Goal: Task Accomplishment & Management: Complete application form

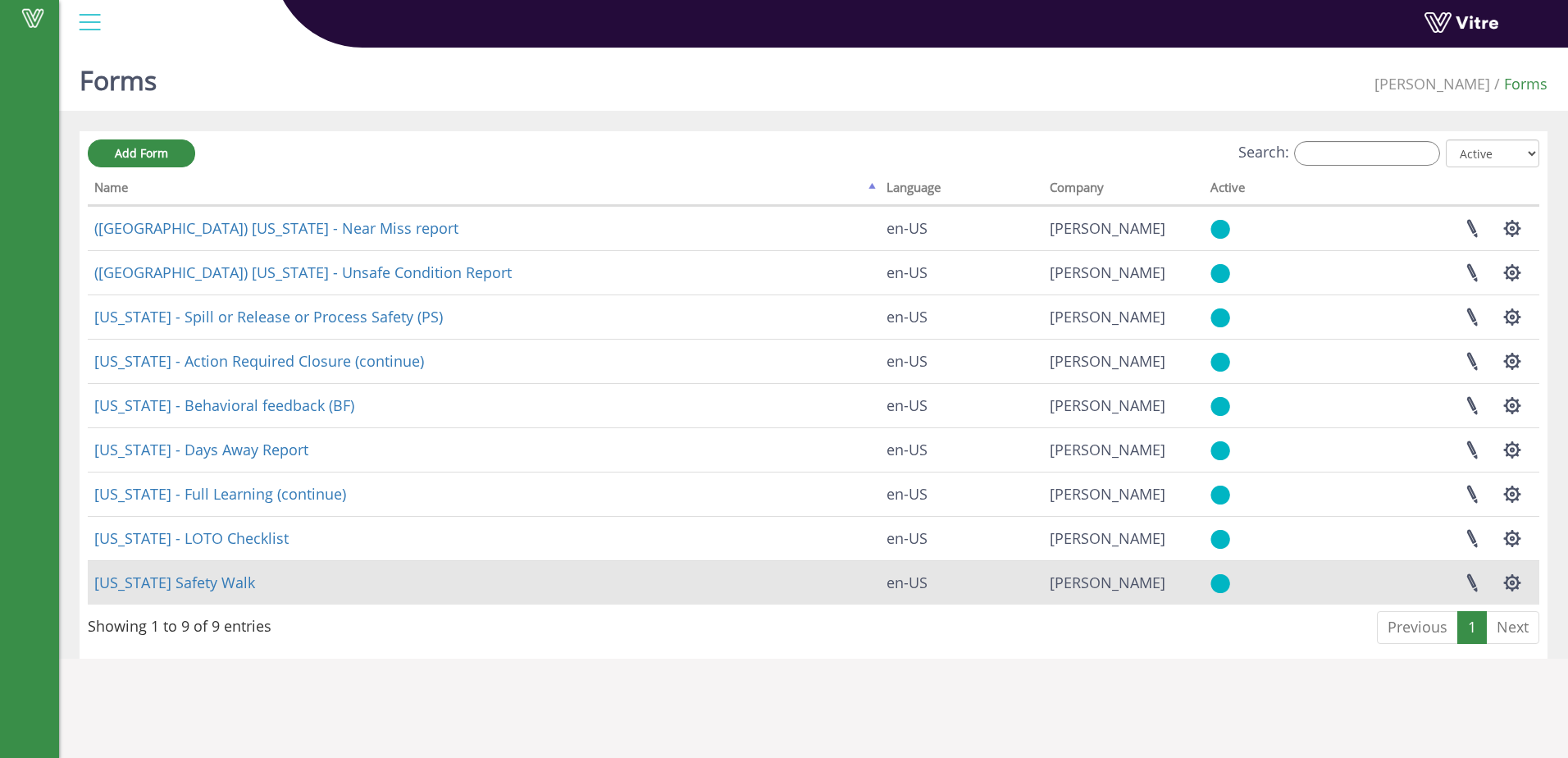
click at [588, 585] on td "Georgia Safety Walk" at bounding box center [483, 582] width 792 height 44
click at [214, 586] on link "Georgia Safety Walk" at bounding box center [174, 582] width 161 height 19
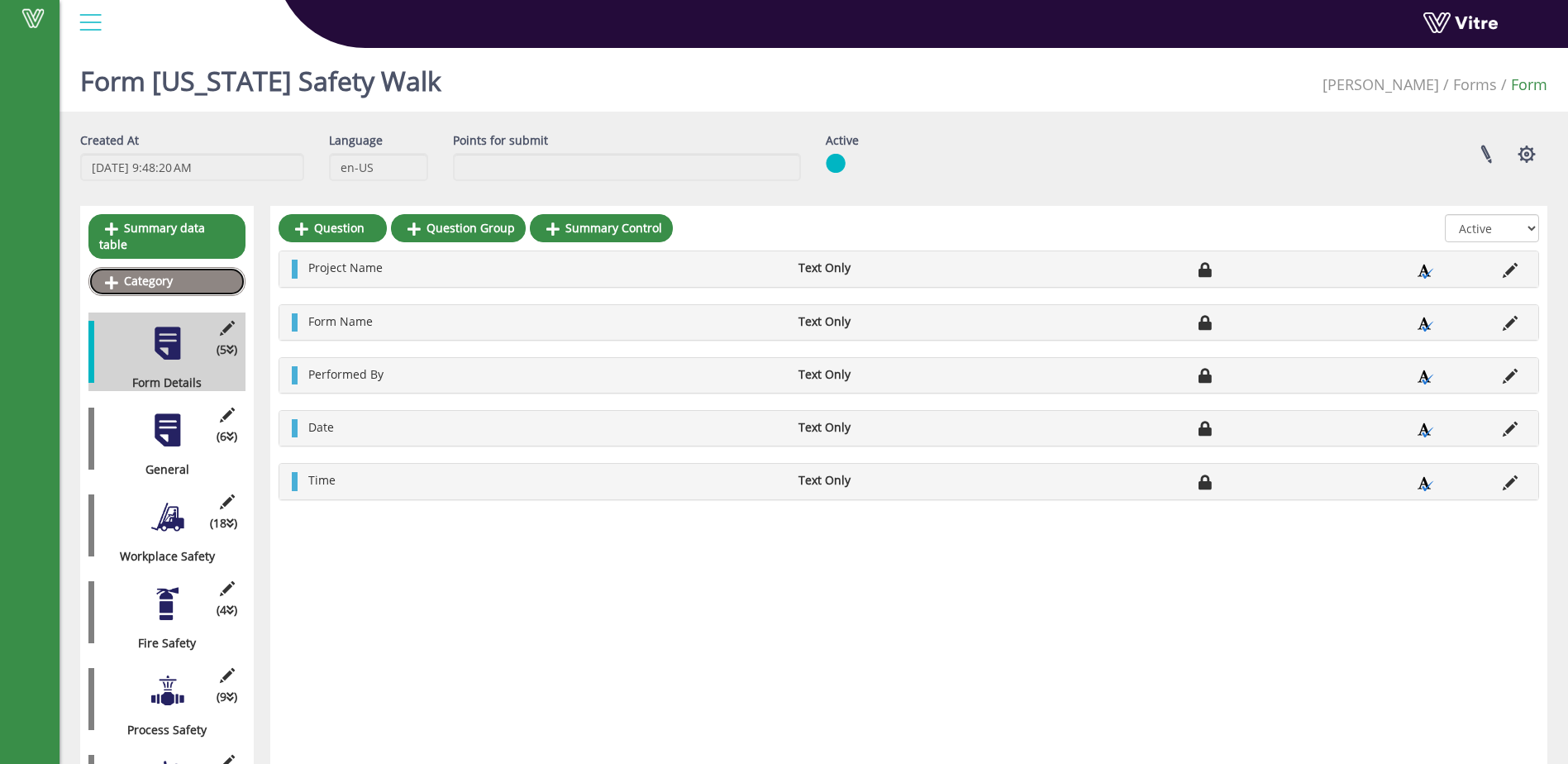
click at [174, 267] on link "Category" at bounding box center [166, 281] width 157 height 28
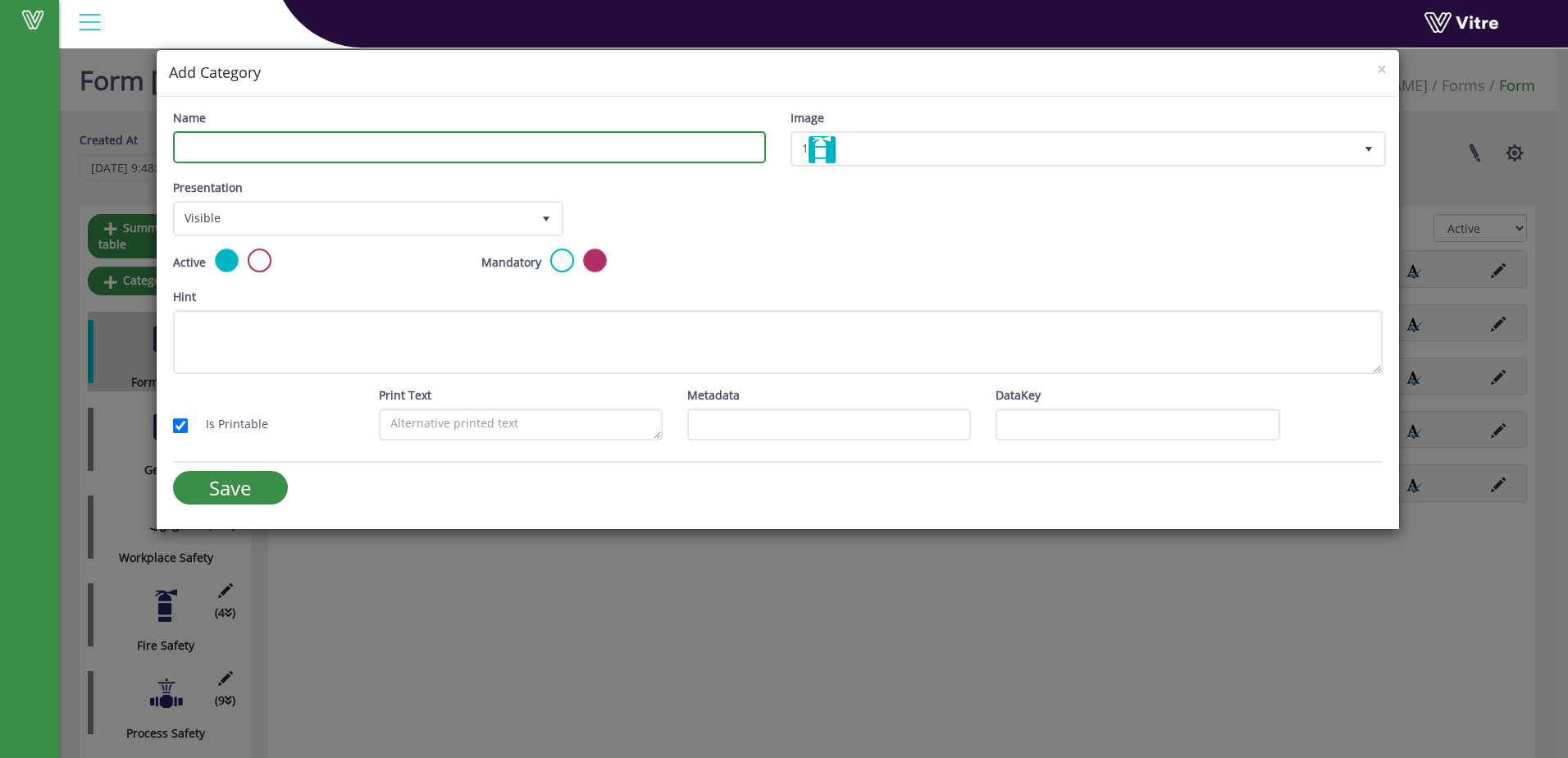
click at [213, 157] on input "Name" at bounding box center [470, 146] width 593 height 32
type input "QC Lab"
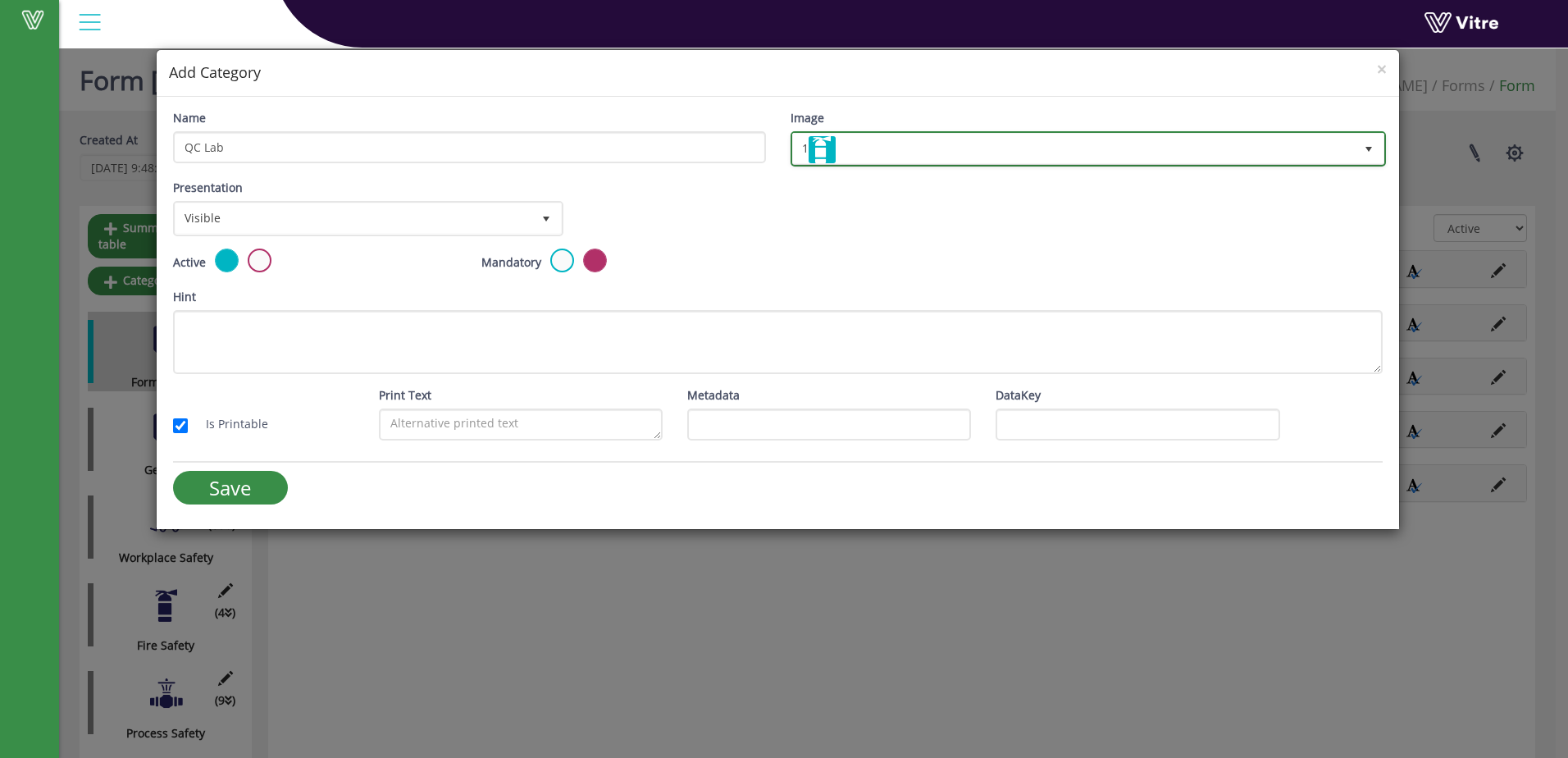
click at [1371, 150] on span "select" at bounding box center [1368, 149] width 13 height 13
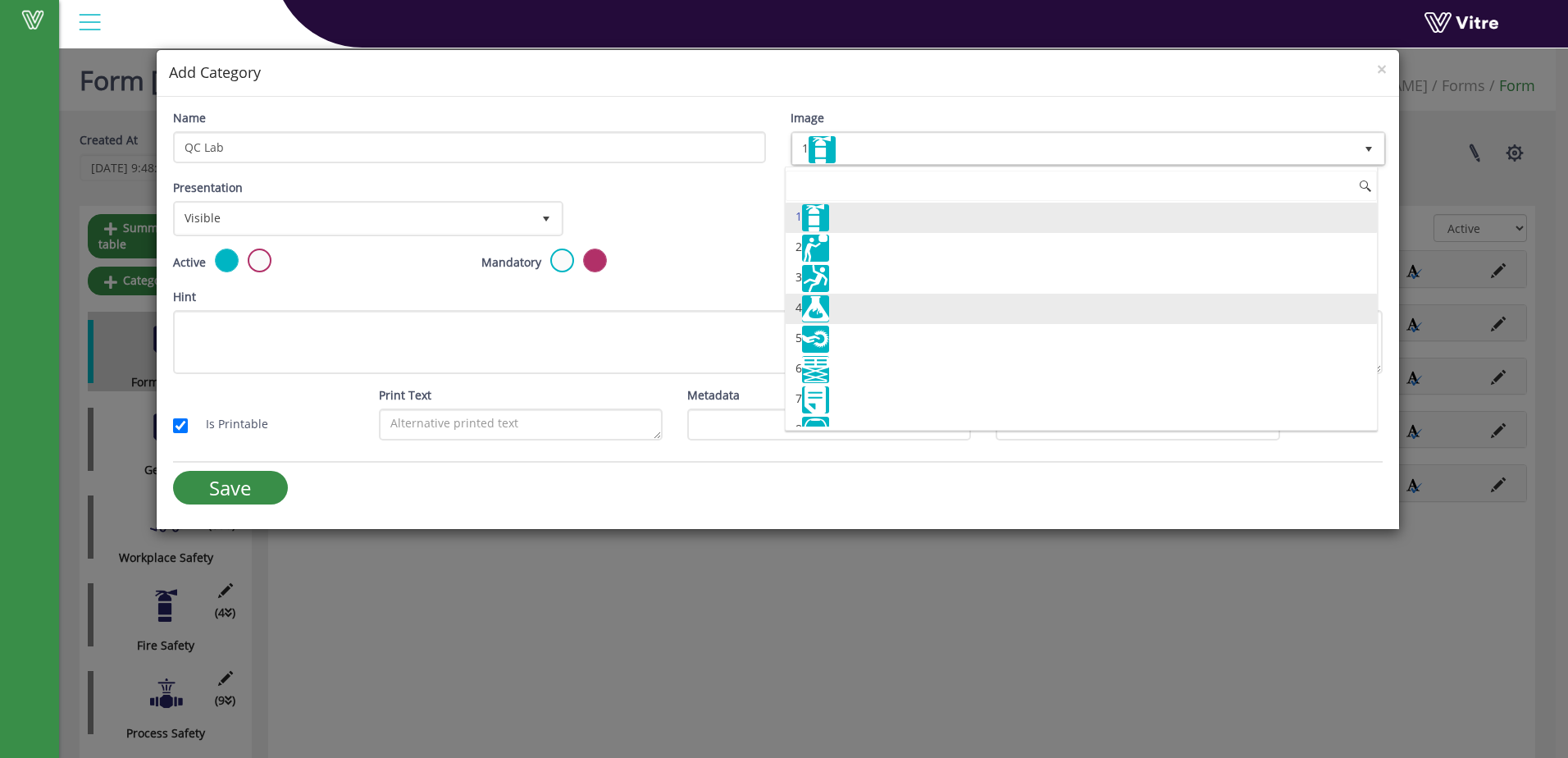
click at [819, 311] on img at bounding box center [815, 309] width 27 height 27
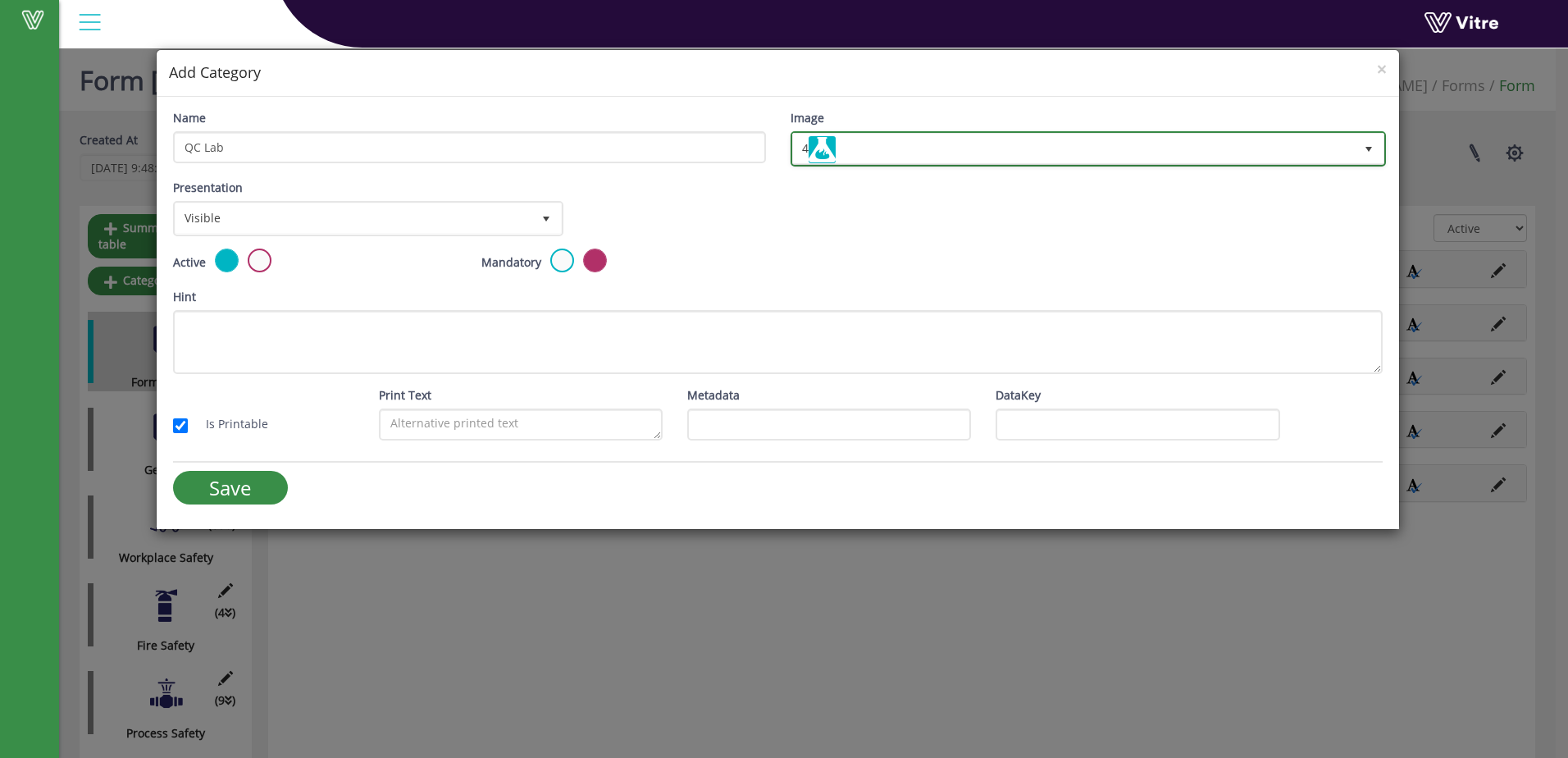
click at [1365, 152] on span "select" at bounding box center [1368, 149] width 13 height 13
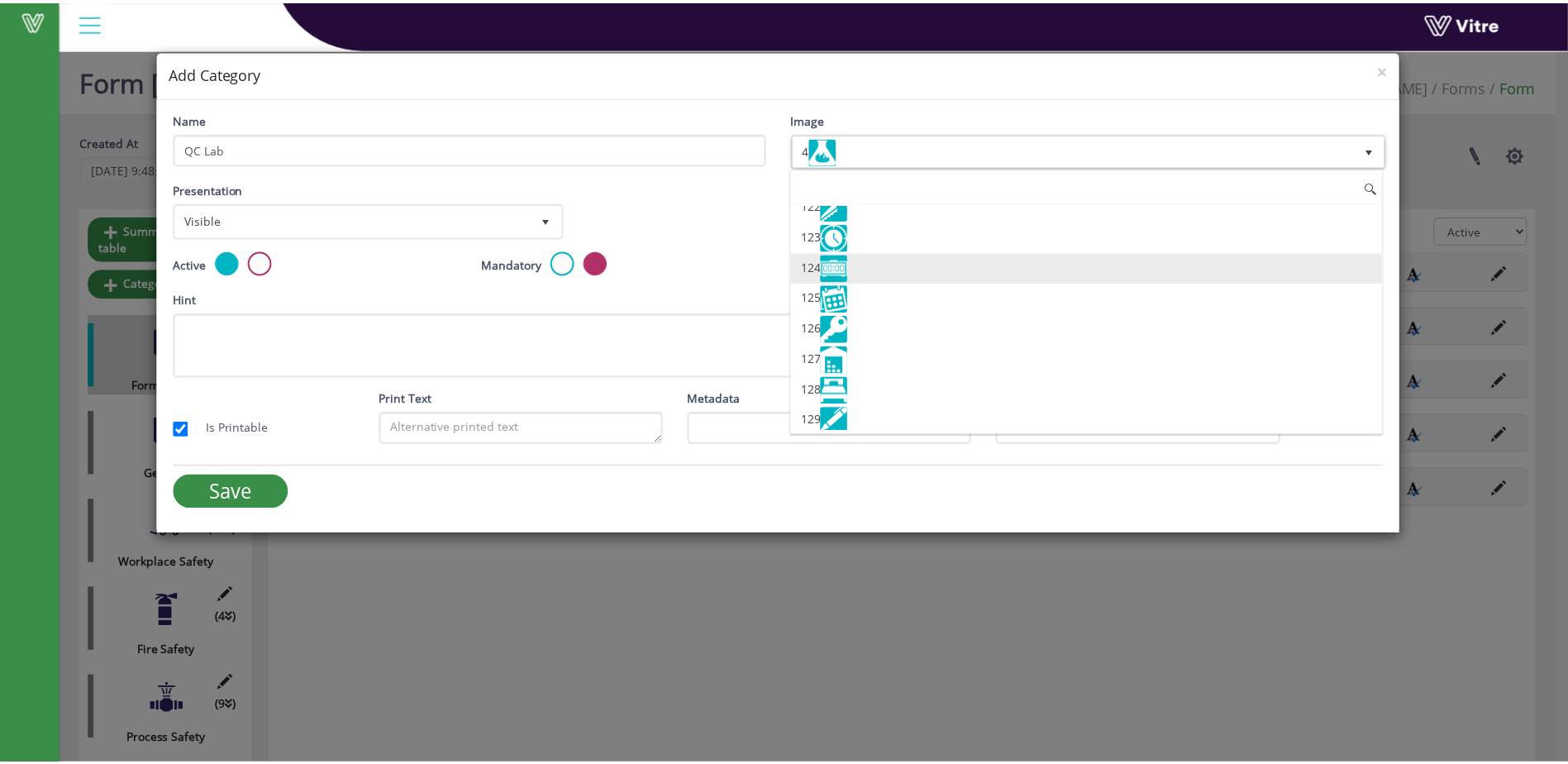
scroll to position [3788, 0]
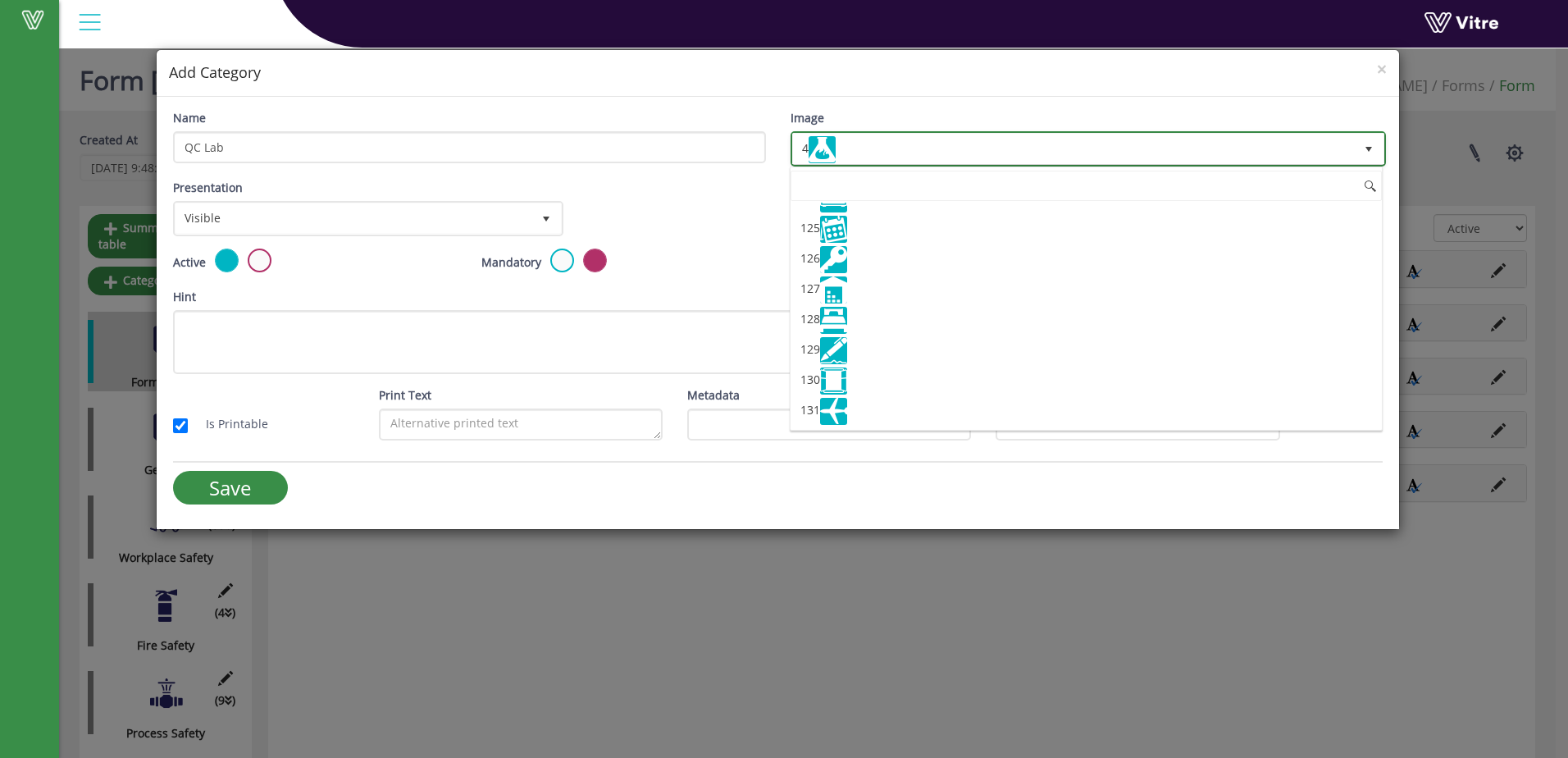
click at [1313, 142] on span "4" at bounding box center [1074, 148] width 562 height 29
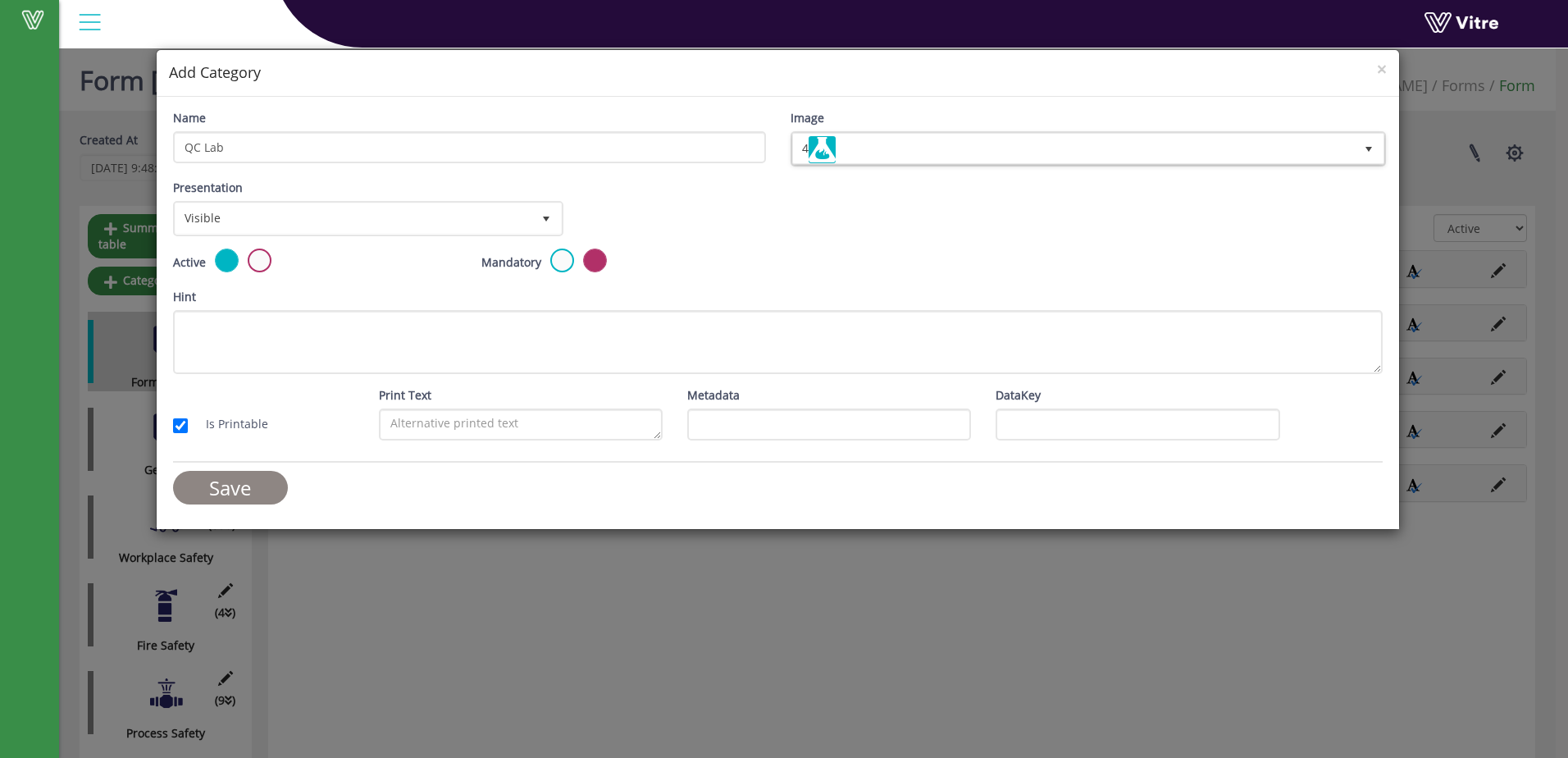
click at [209, 497] on input "Save" at bounding box center [230, 487] width 115 height 34
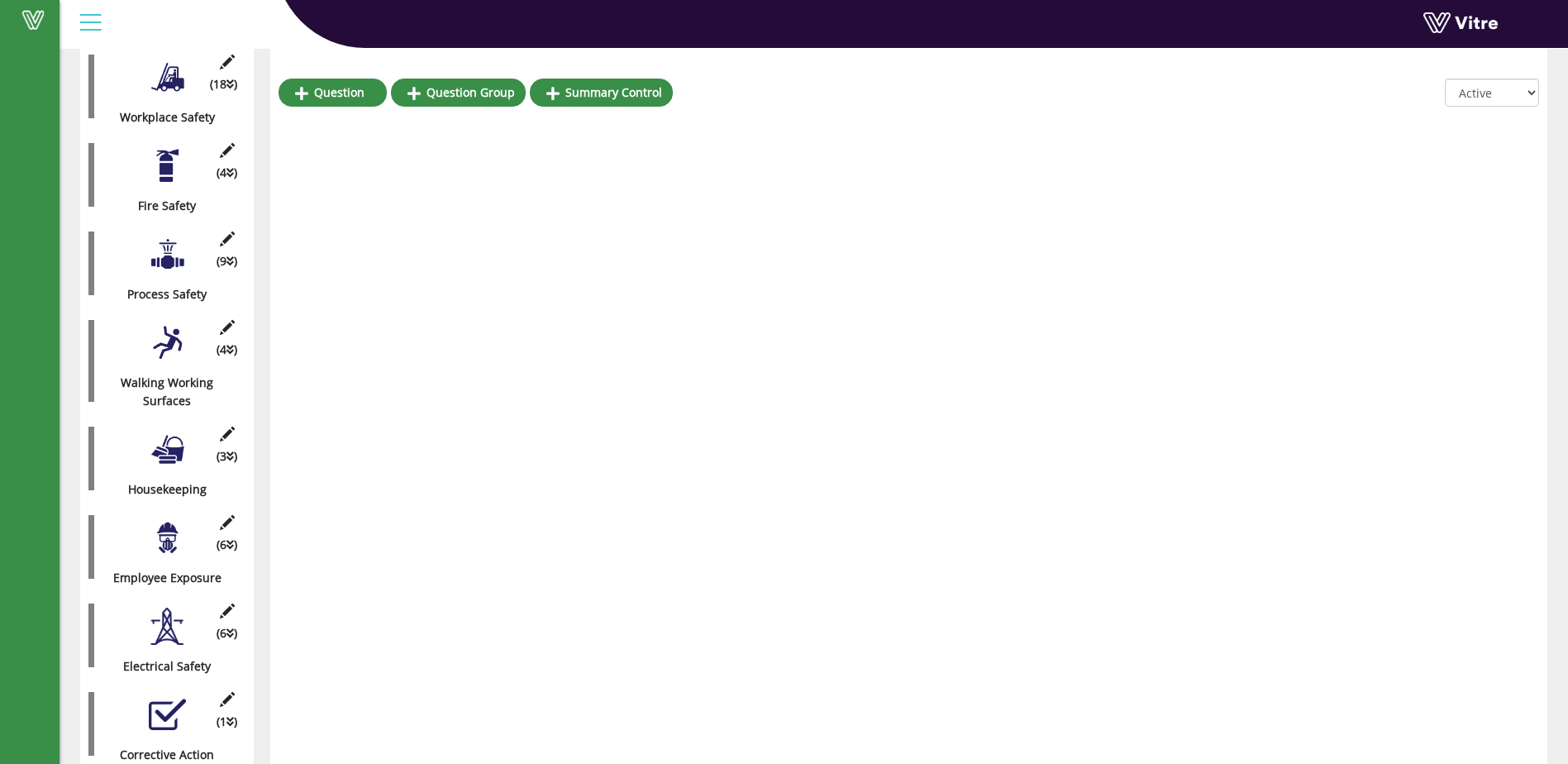
scroll to position [533, 0]
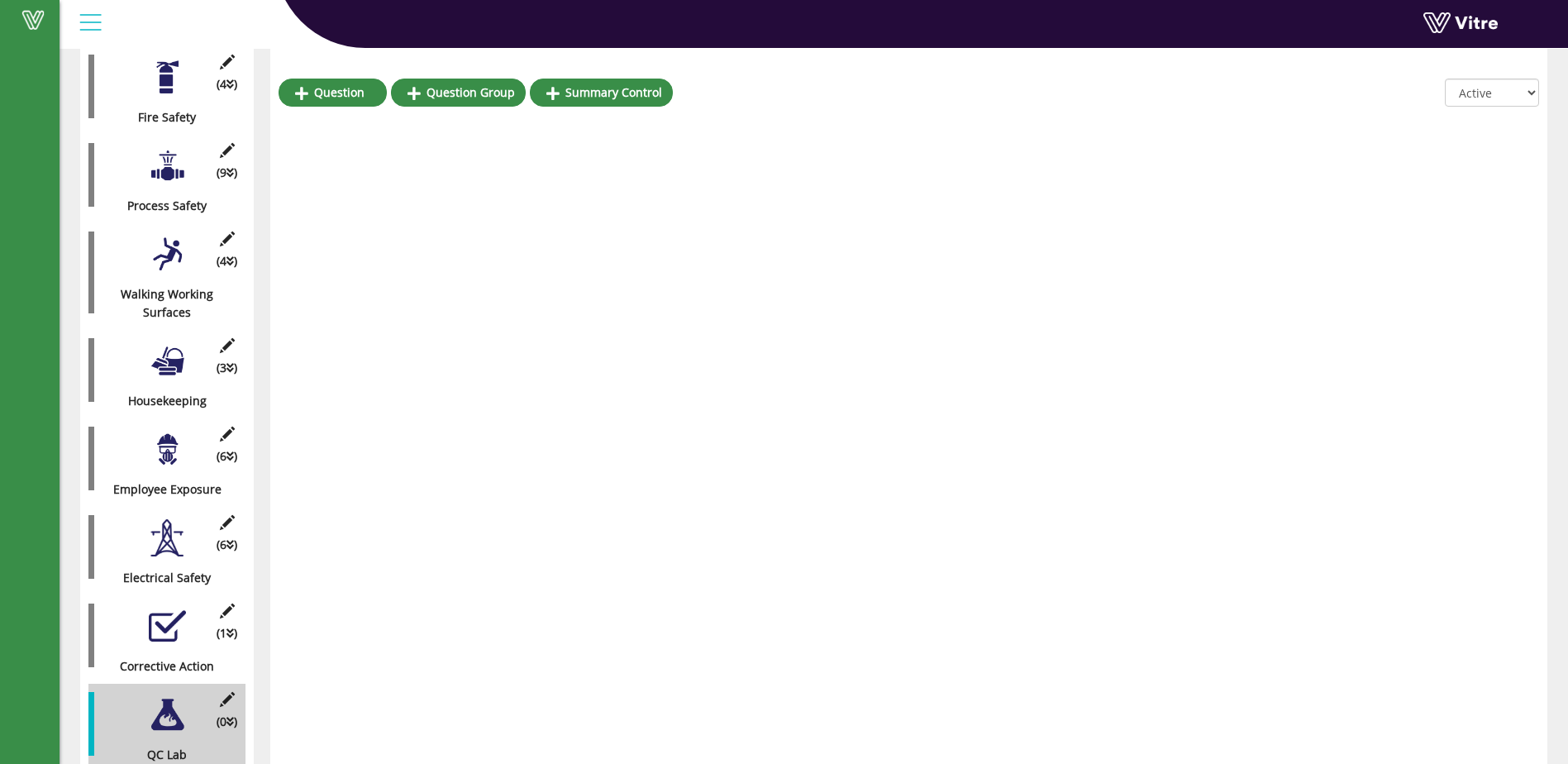
click at [93, 618] on div at bounding box center [91, 635] width 6 height 64
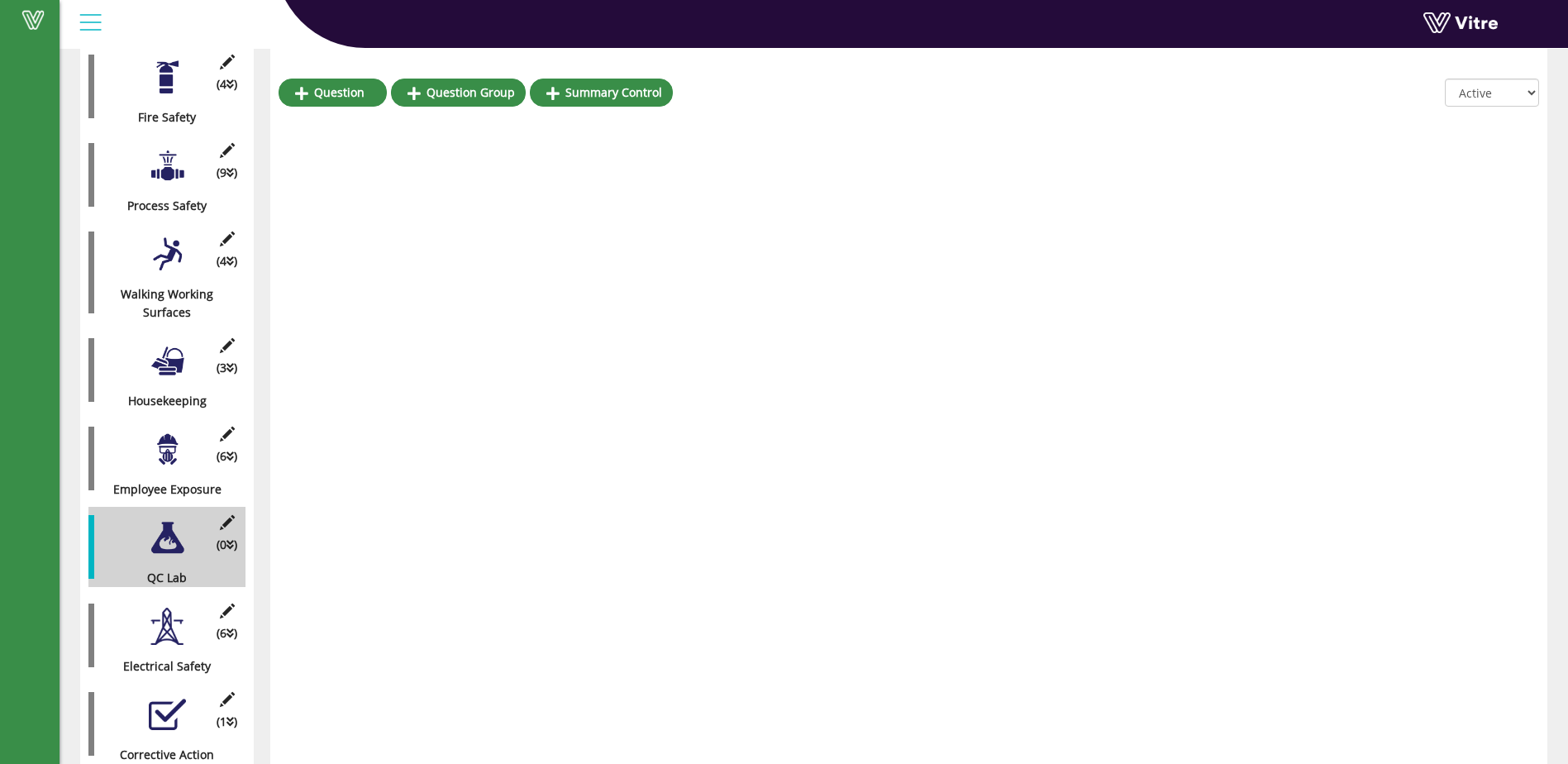
click at [163, 519] on div at bounding box center [167, 537] width 37 height 37
click at [327, 87] on link "Question" at bounding box center [332, 93] width 109 height 28
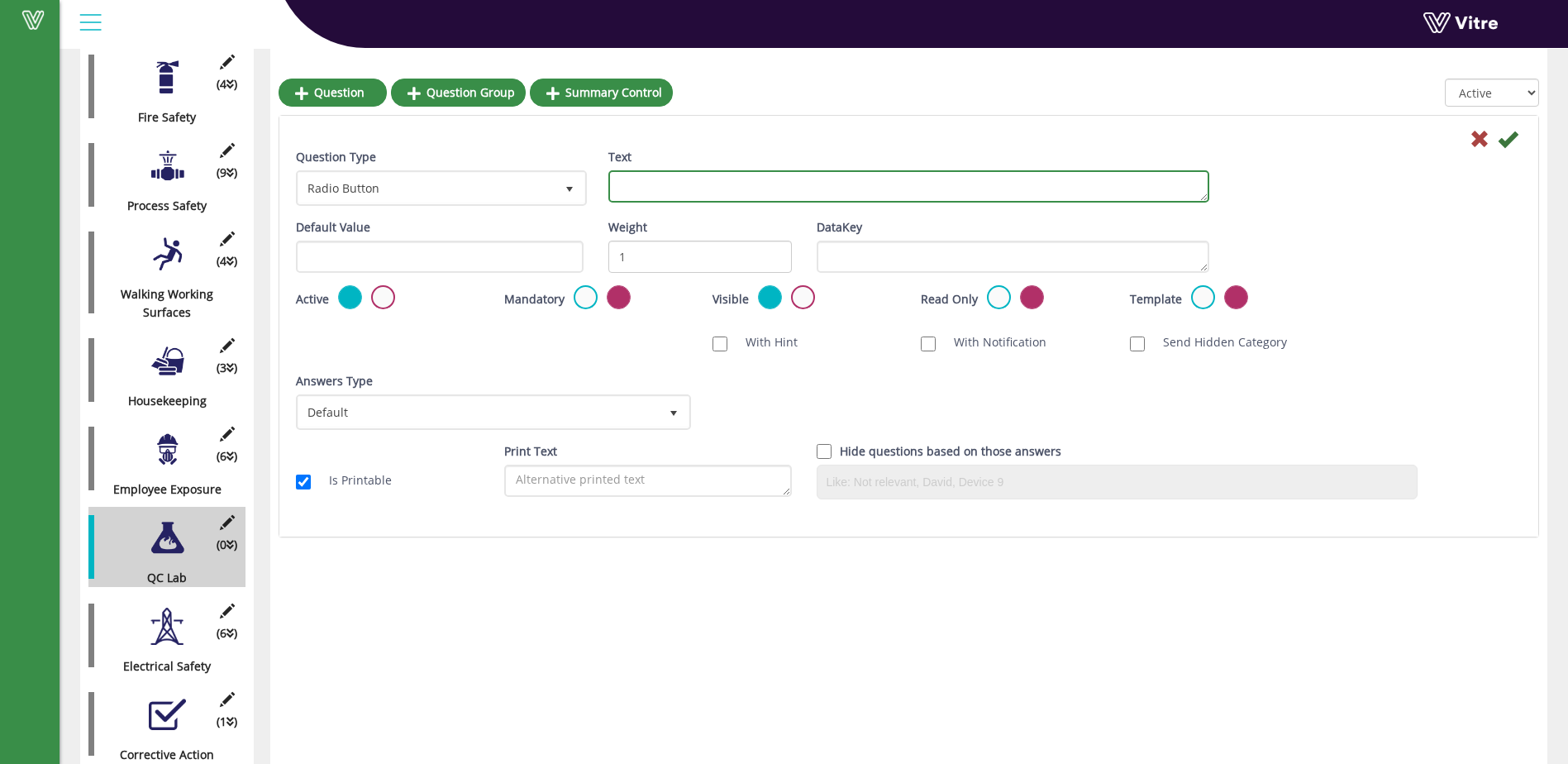
click at [624, 184] on textarea "Text" at bounding box center [908, 186] width 601 height 32
click at [698, 178] on textarea "Housekeeping in Lab" at bounding box center [908, 186] width 601 height 32
click at [789, 189] on textarea "Housekeeping condition in Lab" at bounding box center [908, 186] width 601 height 32
type textarea "Housekeeping condition in Lab?"
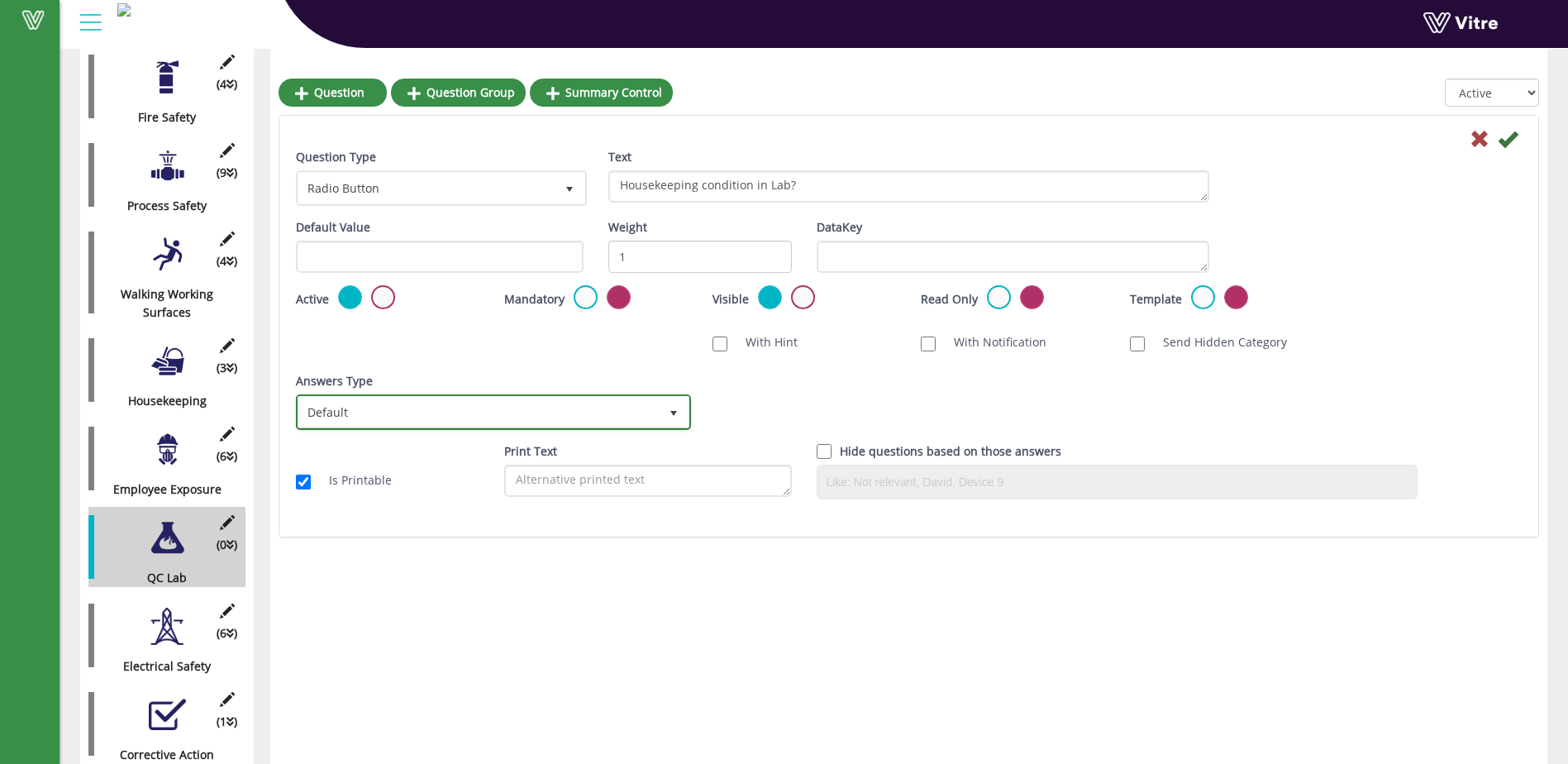
click at [677, 409] on span "select" at bounding box center [674, 413] width 13 height 13
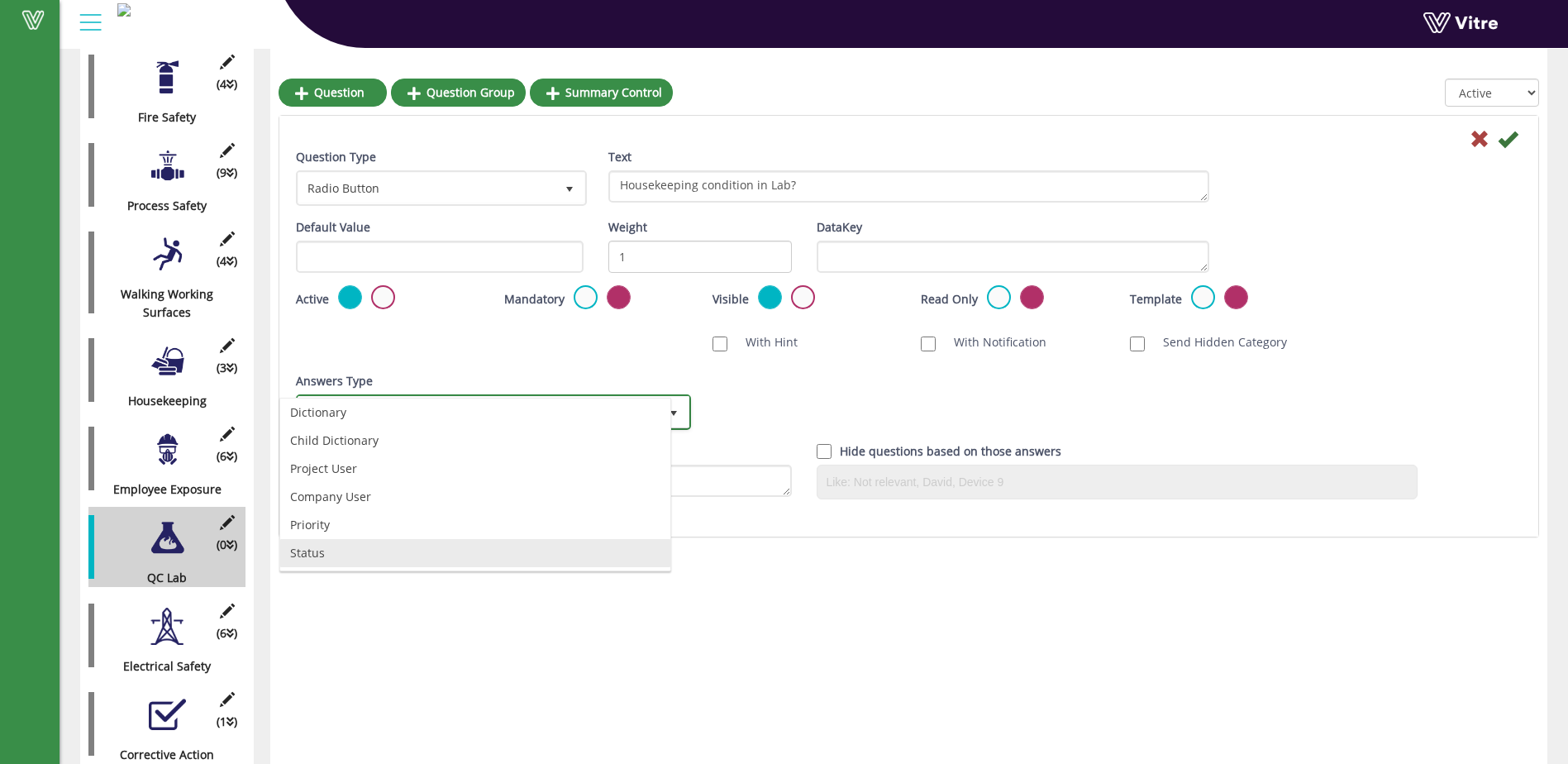
click at [501, 549] on li "Status" at bounding box center [475, 553] width 390 height 28
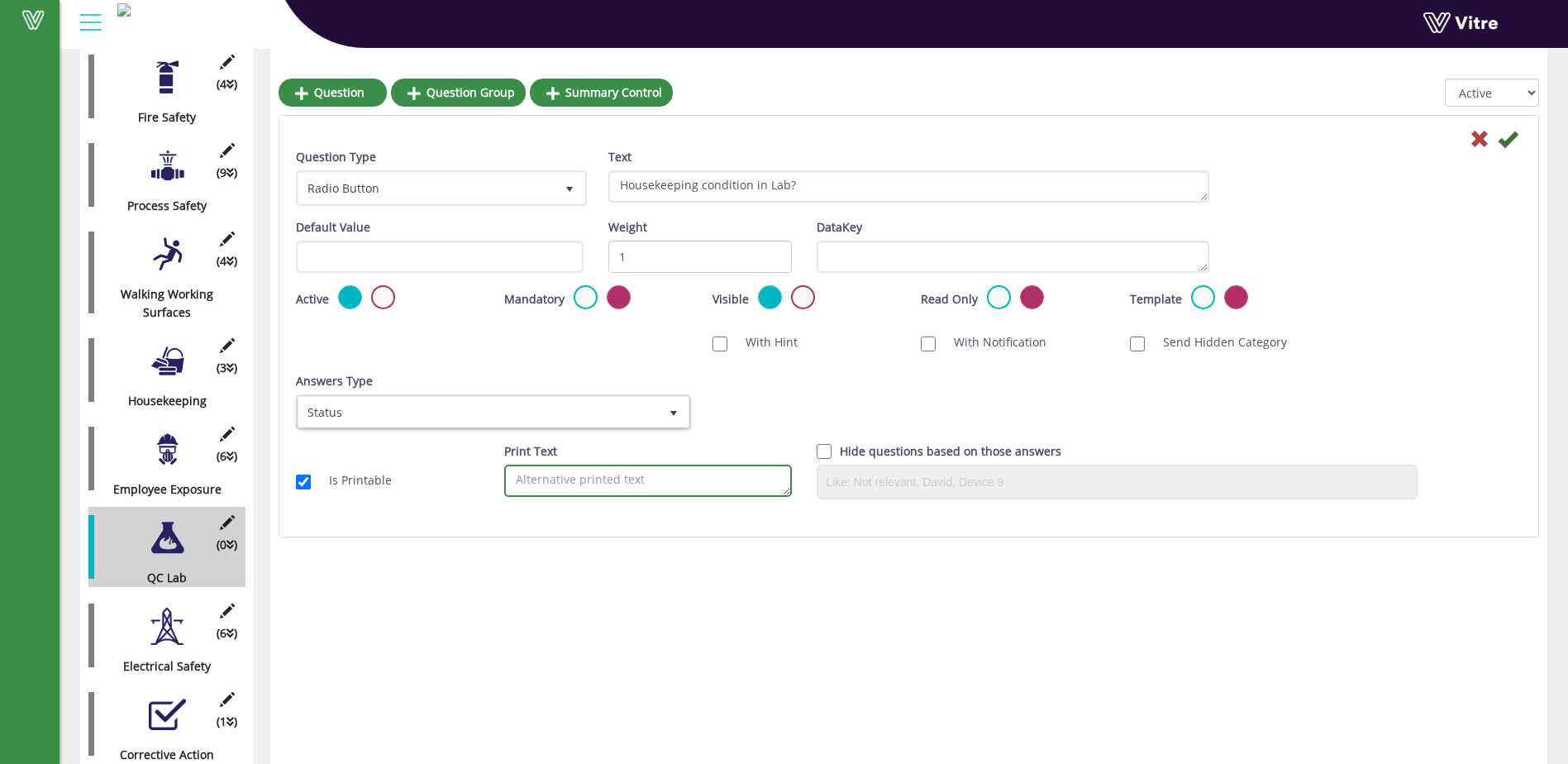
click at [652, 482] on textarea "Print Text" at bounding box center [648, 480] width 288 height 32
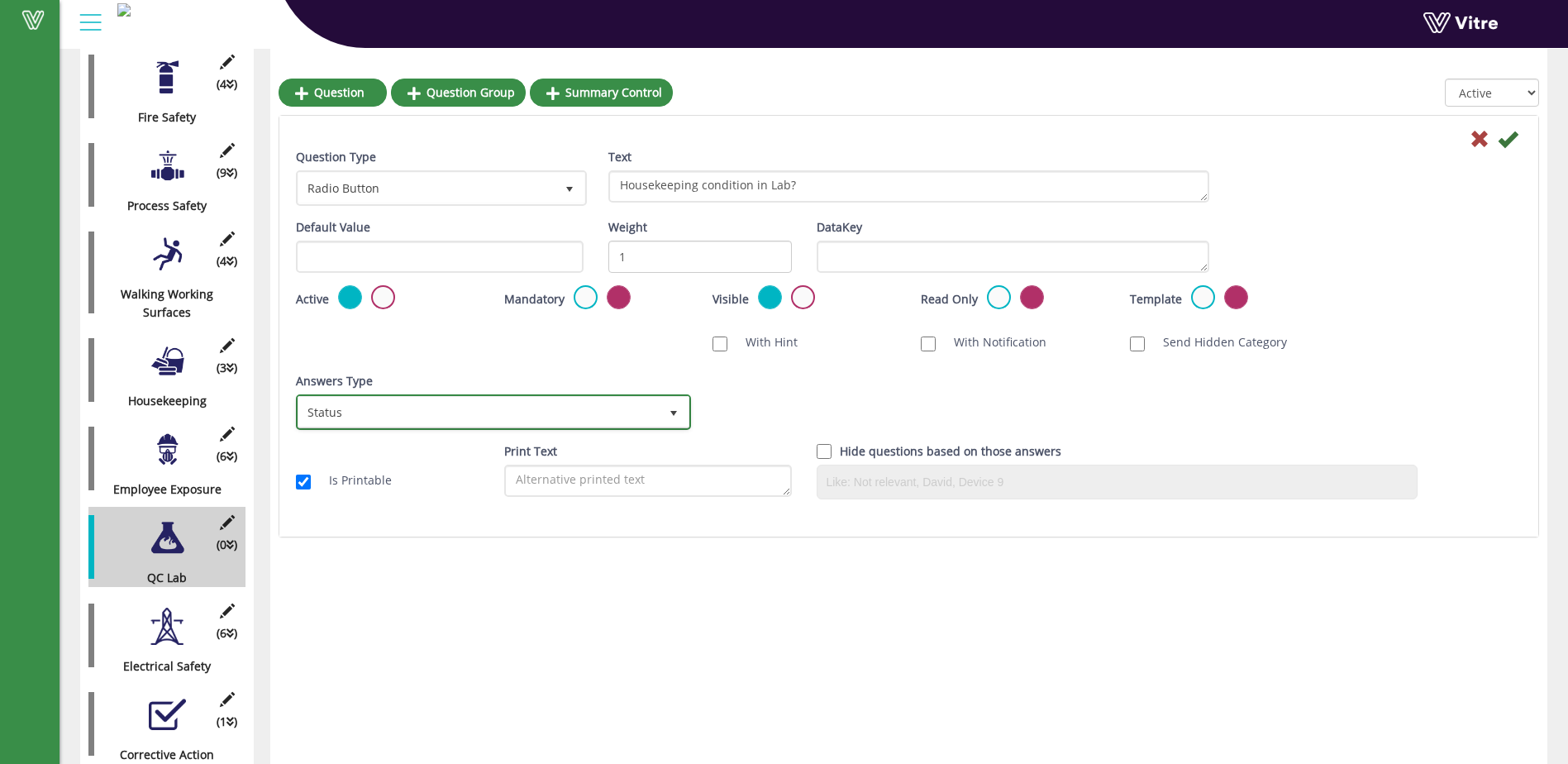
click at [677, 416] on span "select" at bounding box center [674, 413] width 13 height 13
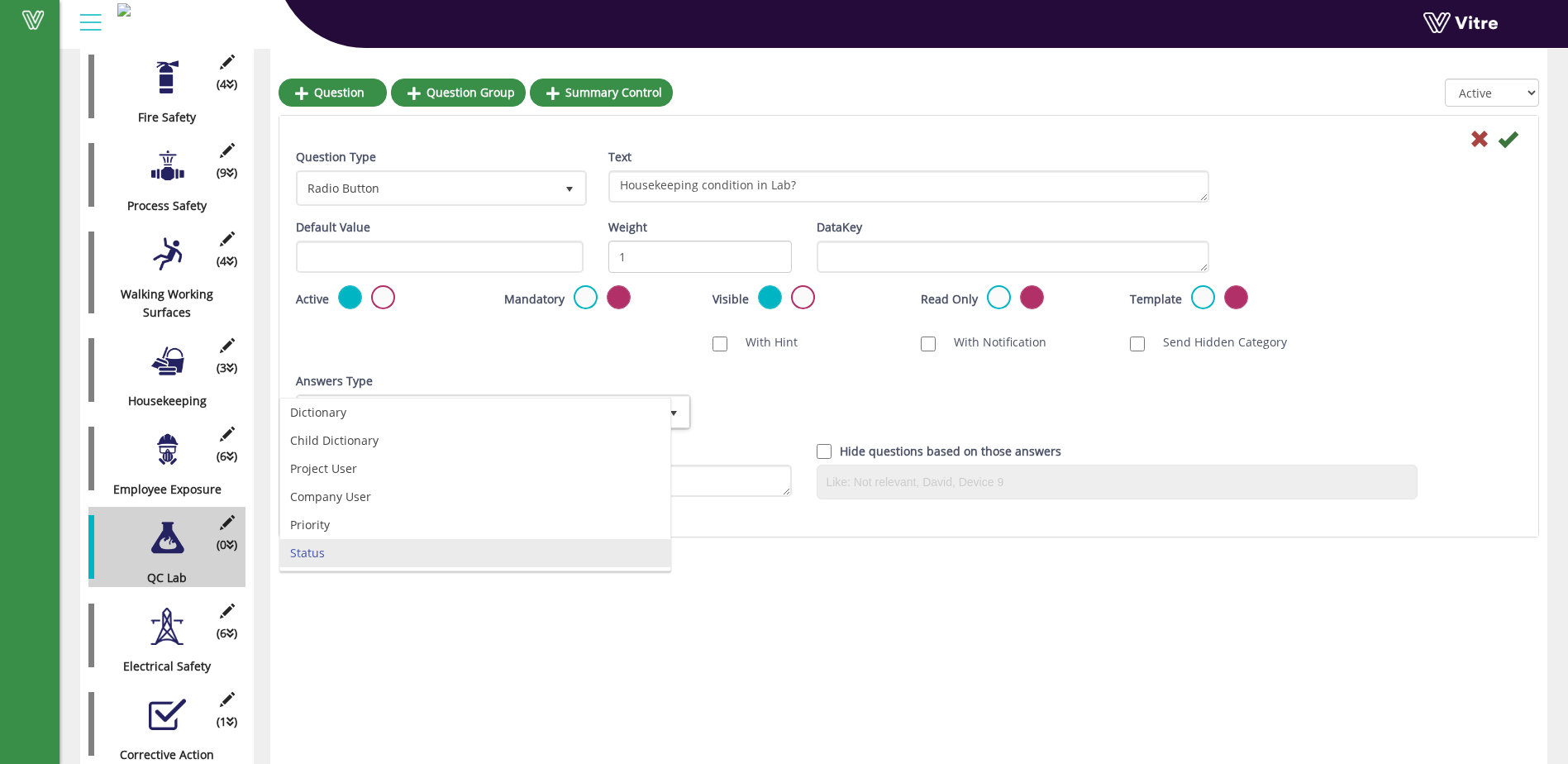
click at [1471, 395] on div "Answers Type Status 30 Answers Type Default 0 Module Select Form Context (limit…" at bounding box center [908, 408] width 1251 height 71
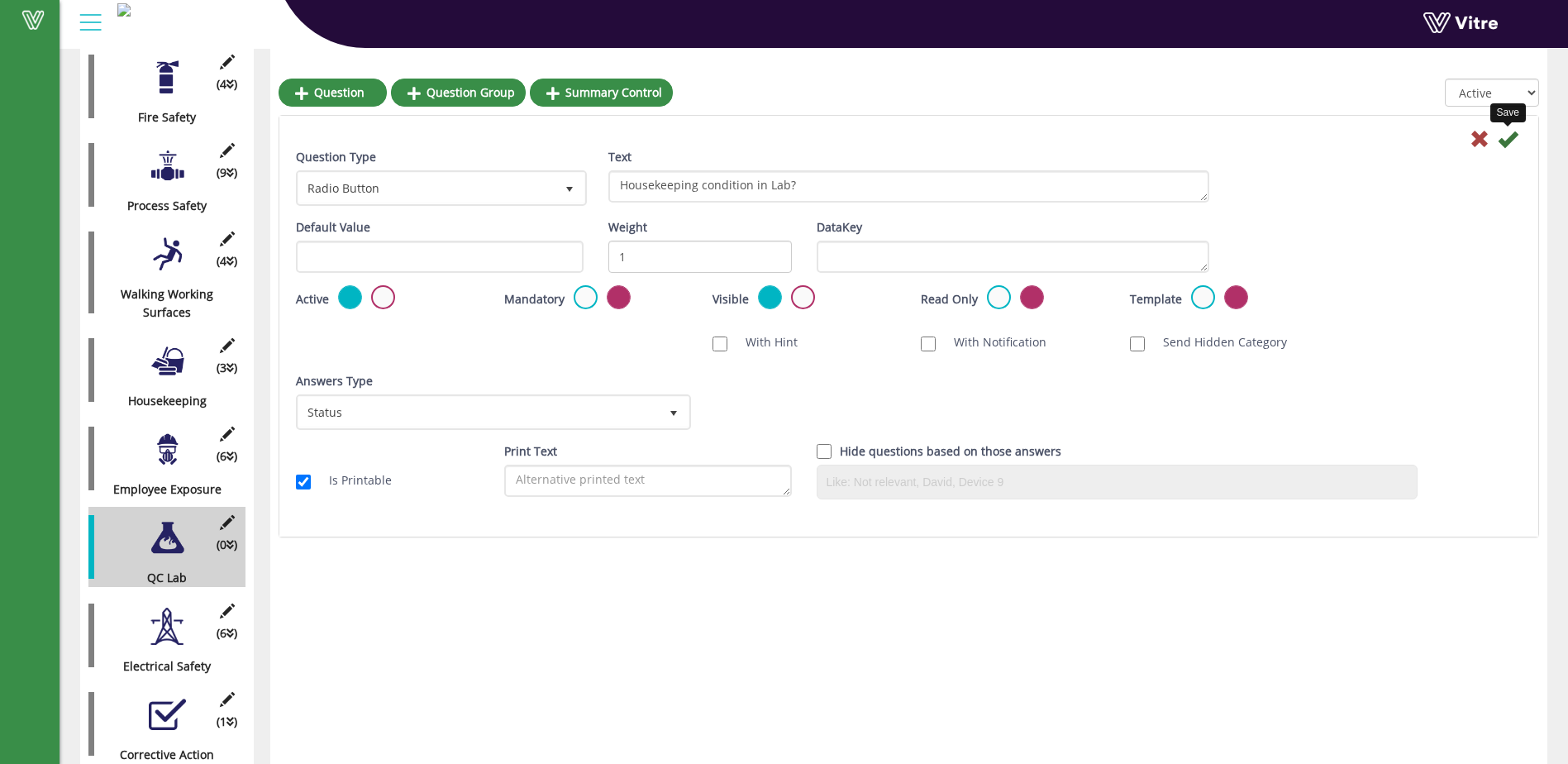
click at [1510, 136] on icon at bounding box center [1508, 138] width 19 height 19
